Goal: Information Seeking & Learning: Learn about a topic

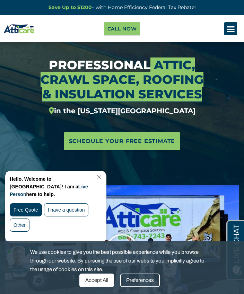
click at [103, 175] on link "Close Chat" at bounding box center [98, 177] width 9 height 5
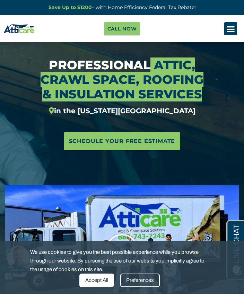
click at [97, 283] on div "Accept All" at bounding box center [96, 281] width 35 height 14
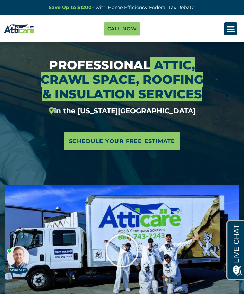
click at [149, 135] on link "Schedule Your Free Estimate" at bounding box center [122, 141] width 117 height 18
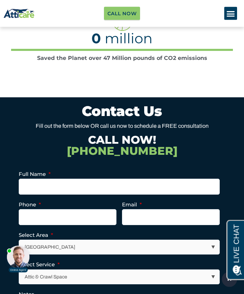
scroll to position [4566, 0]
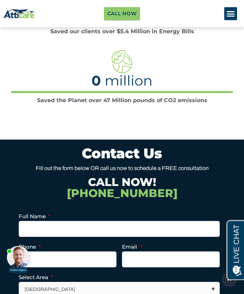
select select "Insulation"
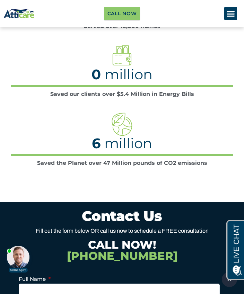
scroll to position [4503, 0]
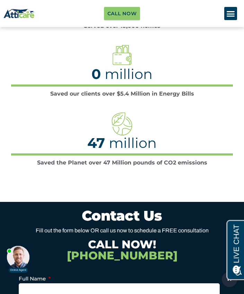
click at [226, 16] on div "Menu Toggle" at bounding box center [230, 13] width 13 height 13
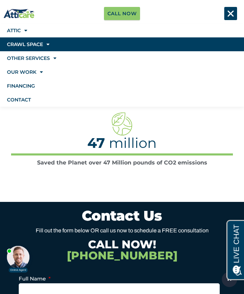
click at [41, 46] on link "Crawl Space" at bounding box center [122, 44] width 244 height 14
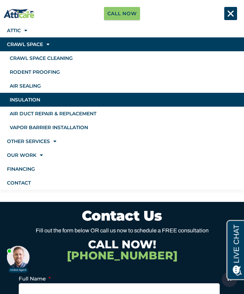
click at [32, 100] on link "Insulation" at bounding box center [122, 100] width 244 height 14
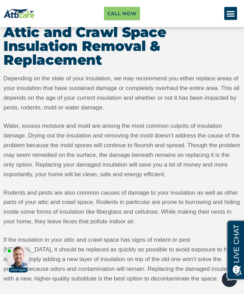
scroll to position [1114, 0]
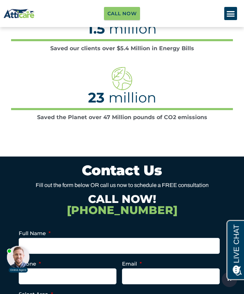
scroll to position [4539, 0]
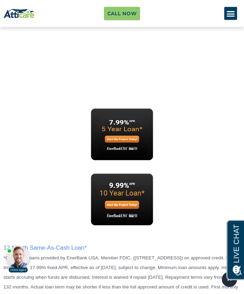
click at [230, 15] on icon "Menu Toggle" at bounding box center [230, 13] width 9 height 9
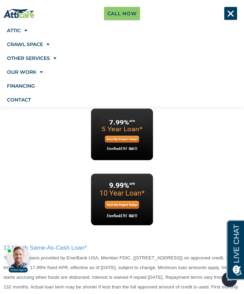
scroll to position [3995, 0]
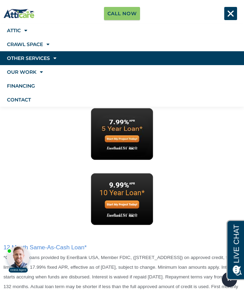
click at [50, 60] on link "Other Services" at bounding box center [122, 58] width 244 height 14
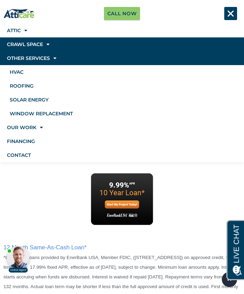
click at [46, 47] on span at bounding box center [46, 44] width 7 height 12
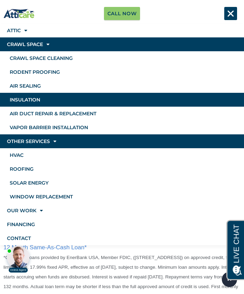
click at [36, 104] on link "Insulation" at bounding box center [122, 100] width 244 height 14
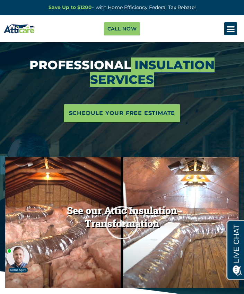
click at [228, 30] on icon "Menu Toggle" at bounding box center [230, 29] width 9 height 9
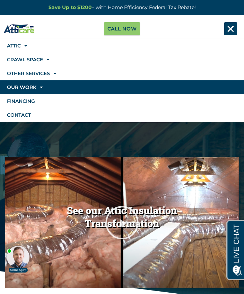
click at [35, 90] on link "Our Work" at bounding box center [122, 87] width 244 height 14
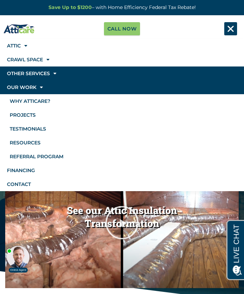
click at [49, 74] on link "Other Services" at bounding box center [122, 74] width 244 height 14
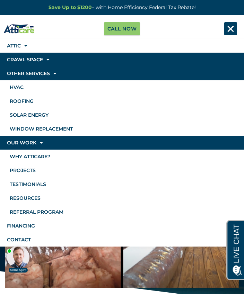
click at [46, 62] on span at bounding box center [46, 60] width 7 height 12
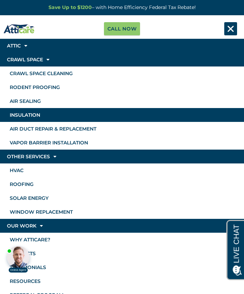
click at [21, 48] on link "Attic" at bounding box center [122, 46] width 244 height 14
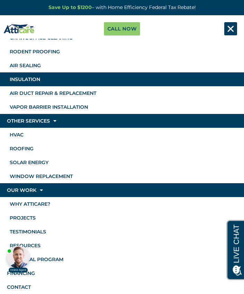
scroll to position [133, 0]
click at [228, 32] on icon "Menu Toggle" at bounding box center [230, 29] width 9 height 9
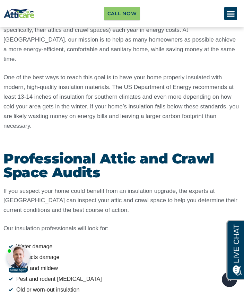
scroll to position [799, 0]
